Goal: Information Seeking & Learning: Learn about a topic

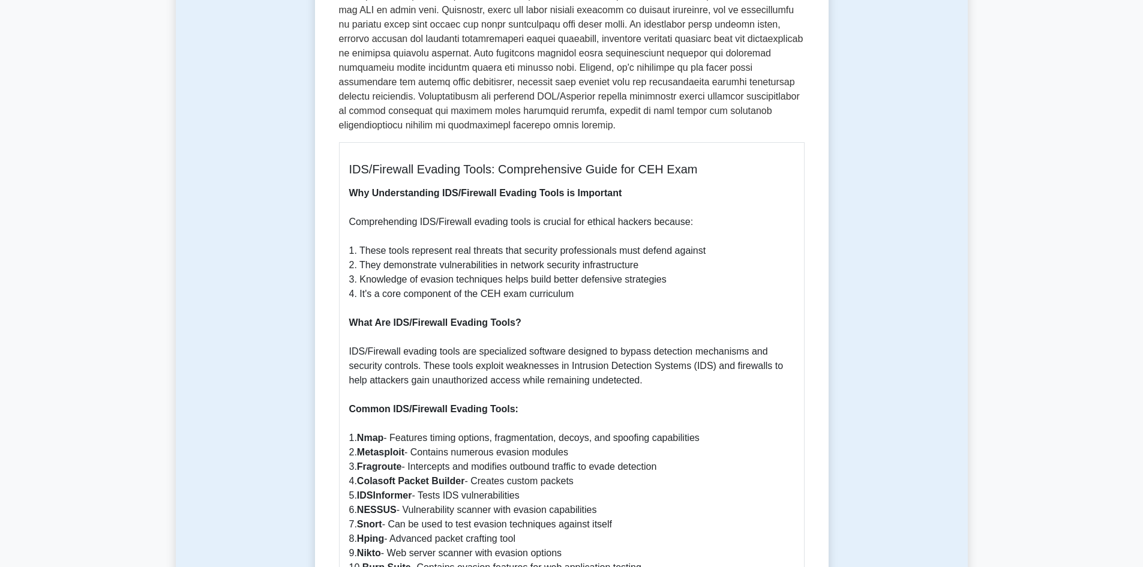
scroll to position [352, 0]
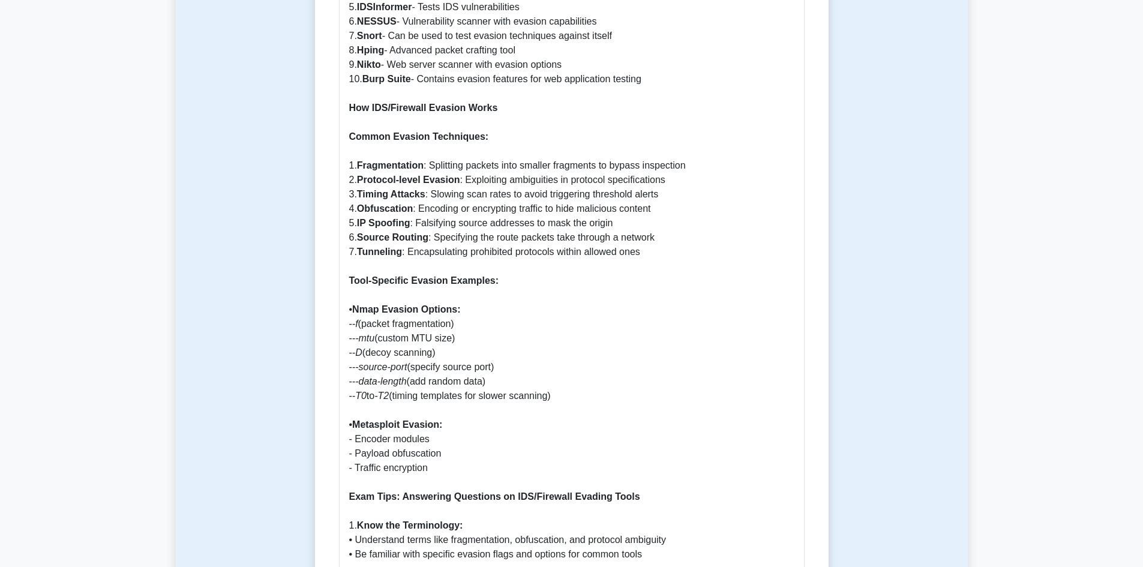
scroll to position [830, 0]
click at [868, 427] on div "IDS/Firewall Evading Tools 5 minutes 5 Questions IDS/Firewall Evading Tools: Co…" at bounding box center [572, 271] width 792 height 2021
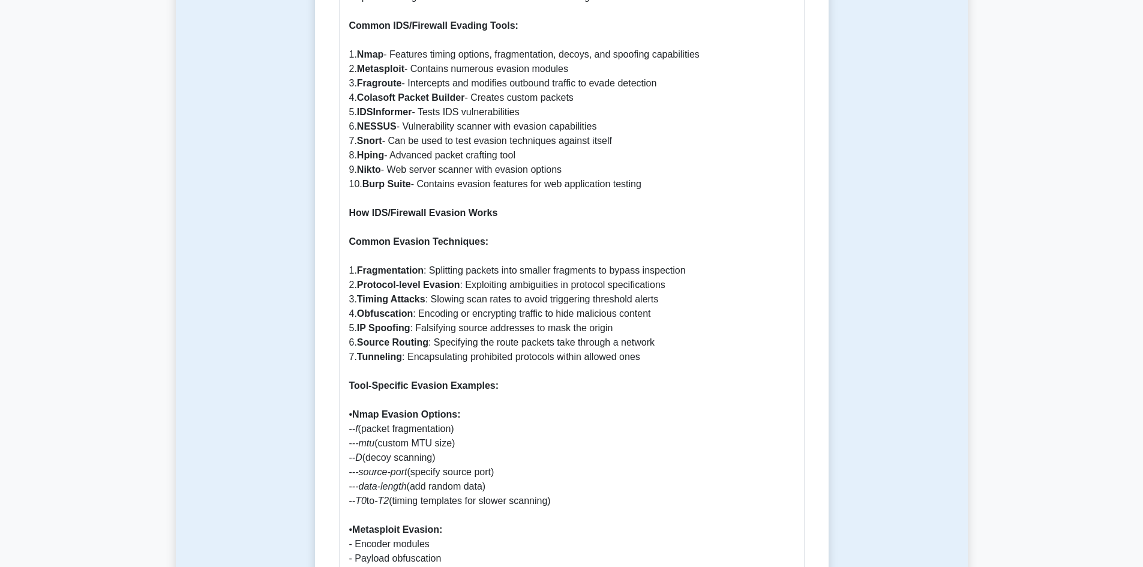
scroll to position [721, 0]
click at [720, 180] on p "Why Understanding IDS/Firewall Evading Tools is Important Comprehending IDS/Fir…" at bounding box center [571, 509] width 445 height 1411
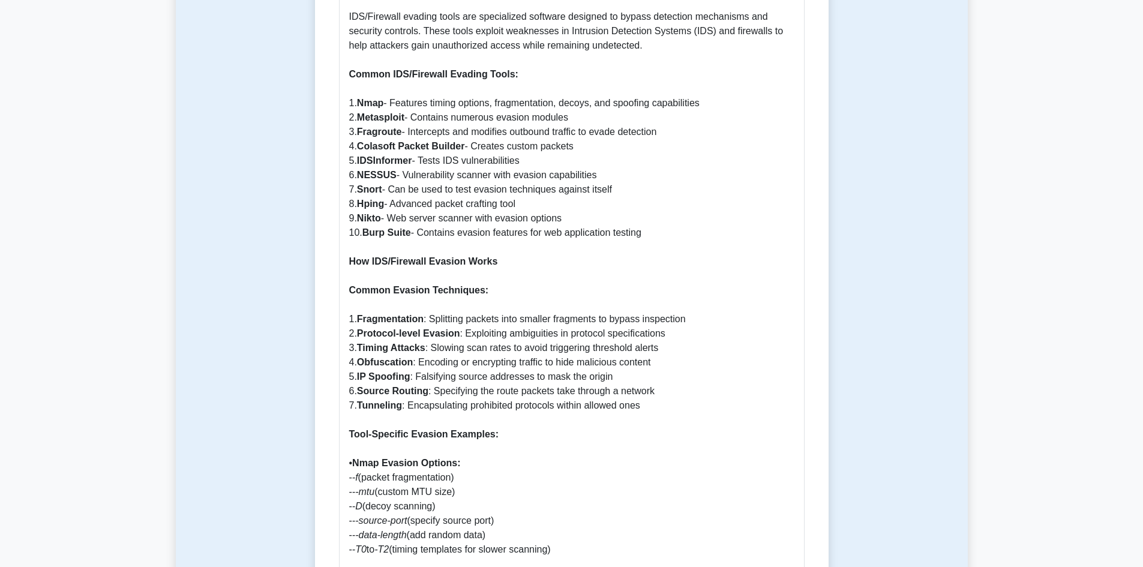
scroll to position [674, 0]
